Goal: Task Accomplishment & Management: Use online tool/utility

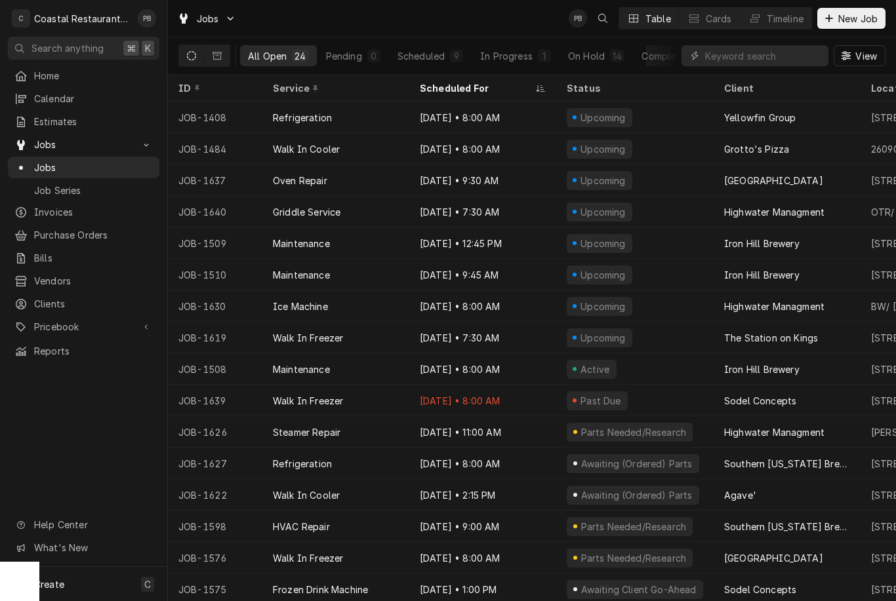
click at [792, 19] on div "Timeline" at bounding box center [785, 19] width 37 height 14
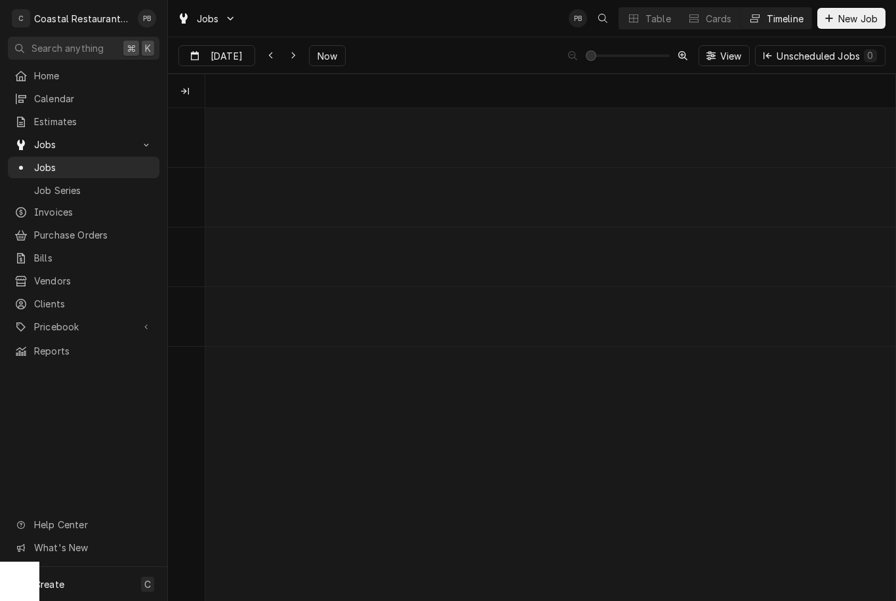
scroll to position [0, 13668]
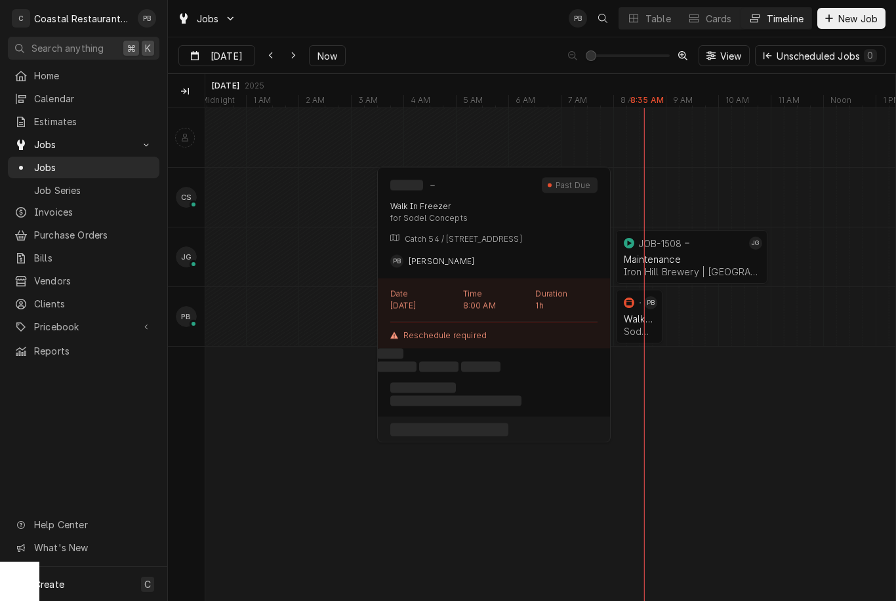
click at [643, 326] on div "Sodel Concepts | Selbyville, 19975" at bounding box center [639, 331] width 31 height 11
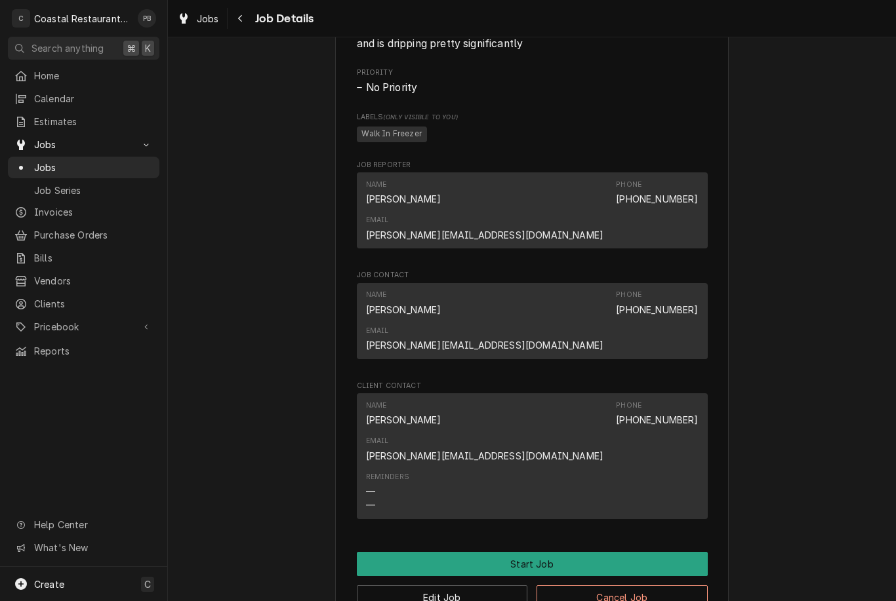
scroll to position [782, 0]
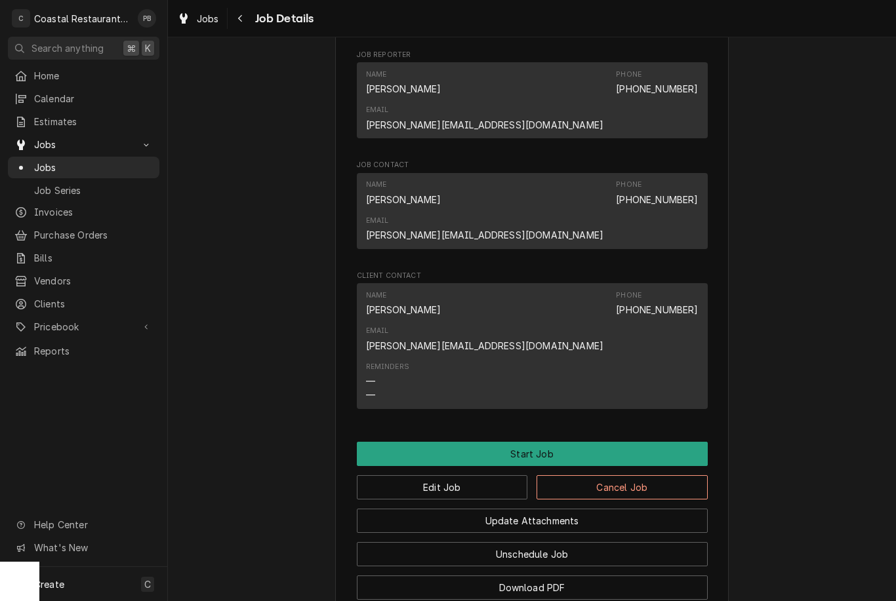
click at [588, 442] on button "Start Job" at bounding box center [532, 454] width 351 height 24
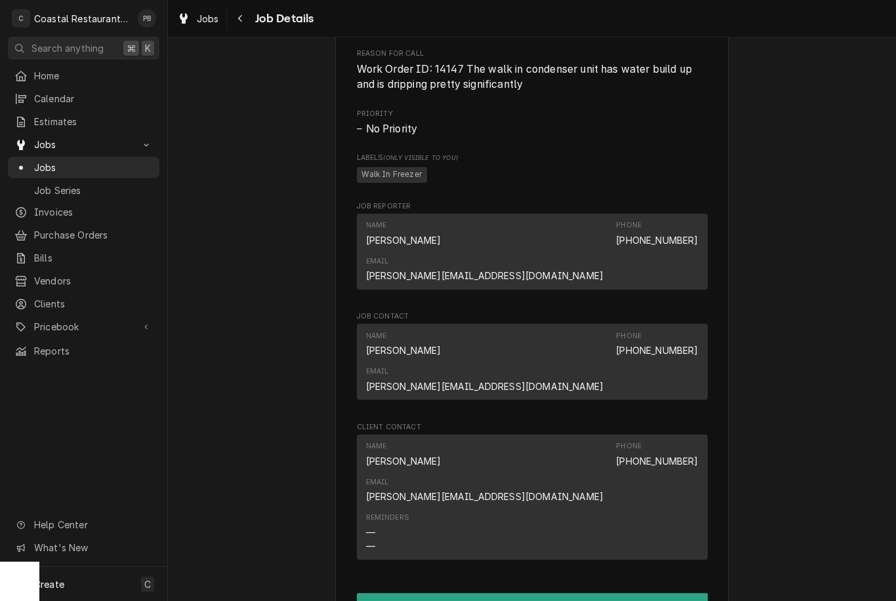
scroll to position [777, 0]
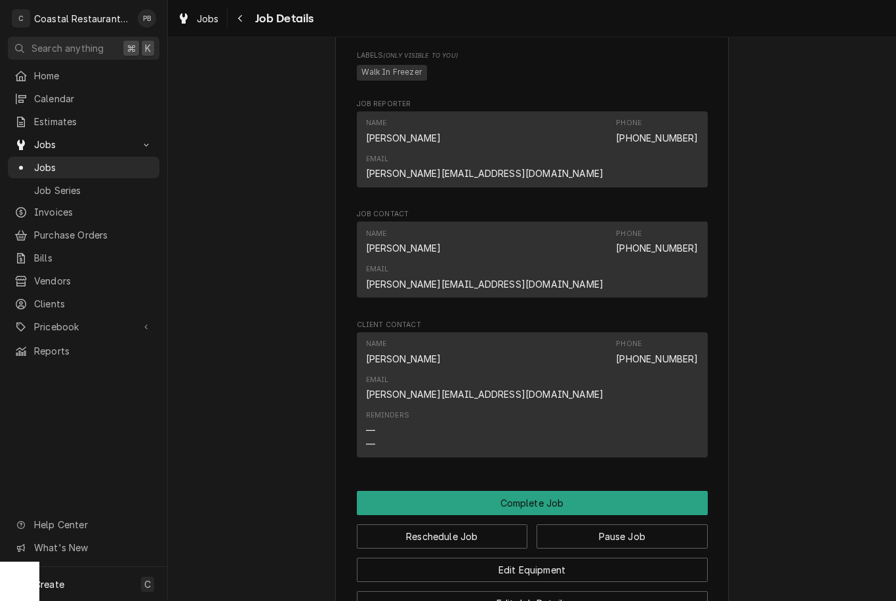
click at [583, 491] on button "Complete Job" at bounding box center [532, 503] width 351 height 24
